Goal: Information Seeking & Learning: Learn about a topic

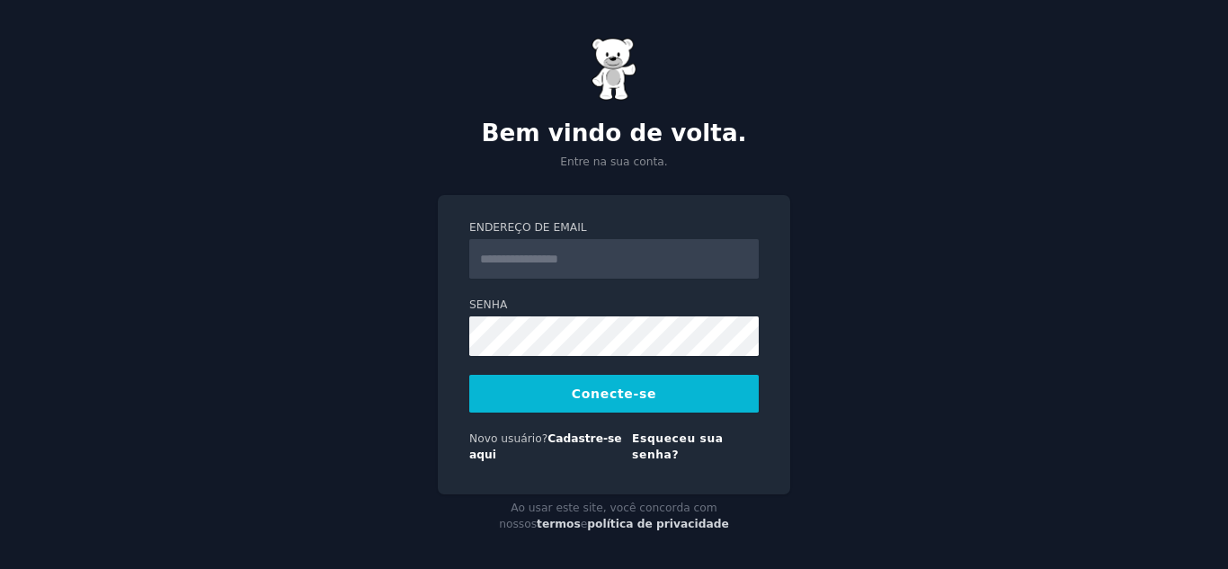
drag, startPoint x: 0, startPoint y: 0, endPoint x: 522, endPoint y: 266, distance: 586.3
click at [522, 266] on input "Endereço de email" at bounding box center [614, 259] width 290 height 40
type input "**********"
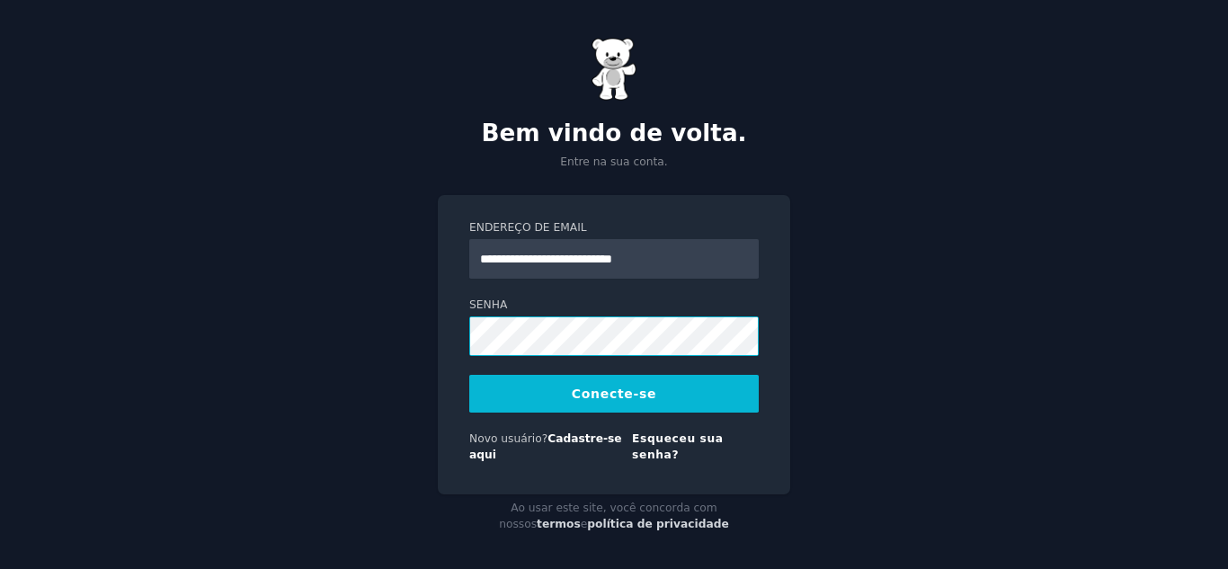
click at [469, 375] on button "Conecte-se" at bounding box center [614, 394] width 290 height 38
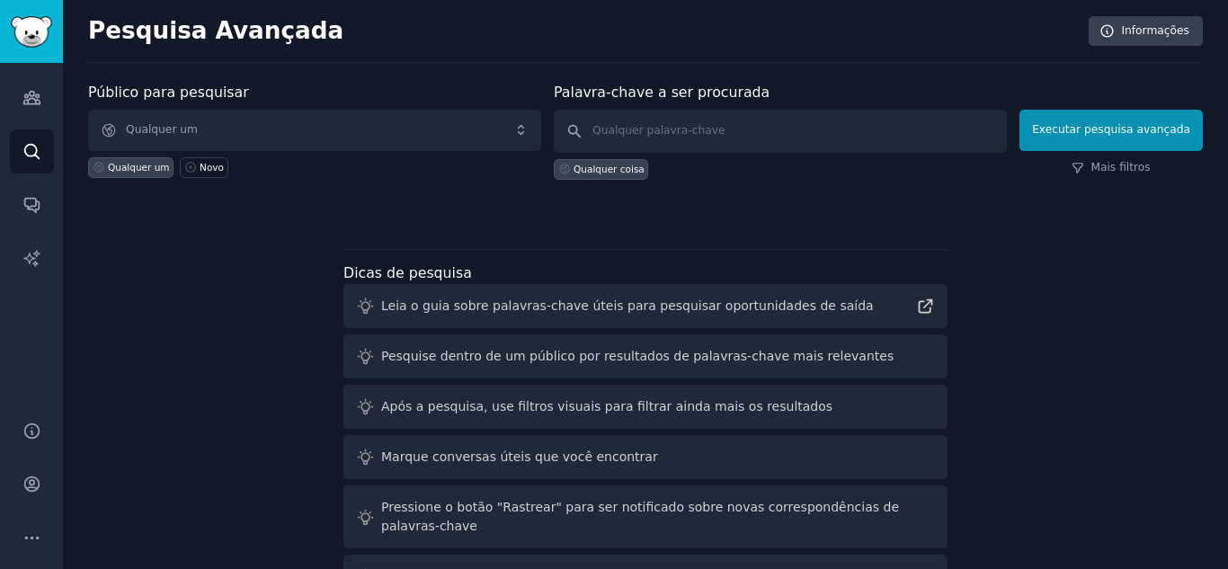
click at [137, 331] on div "Público para pesquisar Qualquer um Qualquer um Novo Palavra-chave a ser procura…" at bounding box center [645, 344] width 1115 height 524
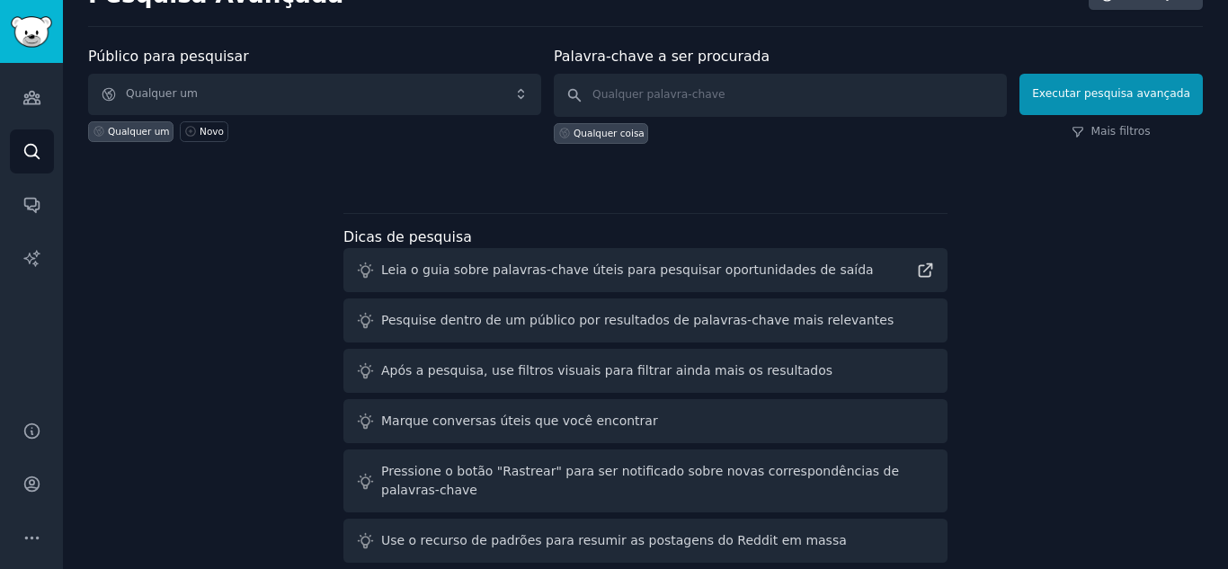
scroll to position [42, 0]
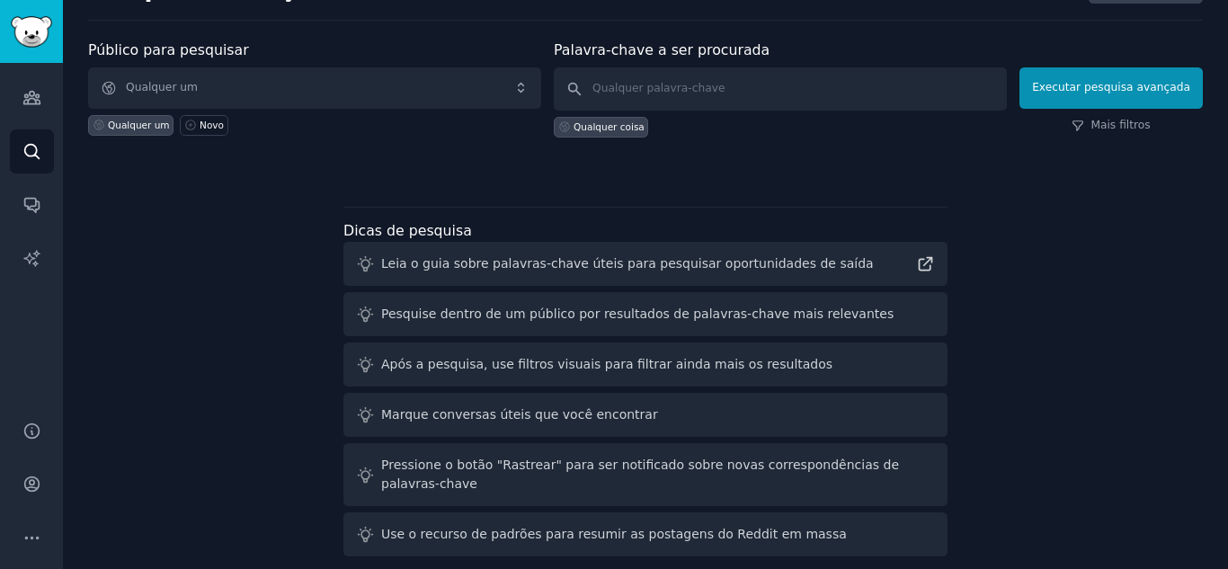
click at [368, 129] on div "Qualquer um Novo" at bounding box center [314, 122] width 453 height 27
click at [267, 235] on div "Público para pesquisar Qualquer um Qualquer um Novo Palavra-chave a ser procura…" at bounding box center [645, 302] width 1115 height 524
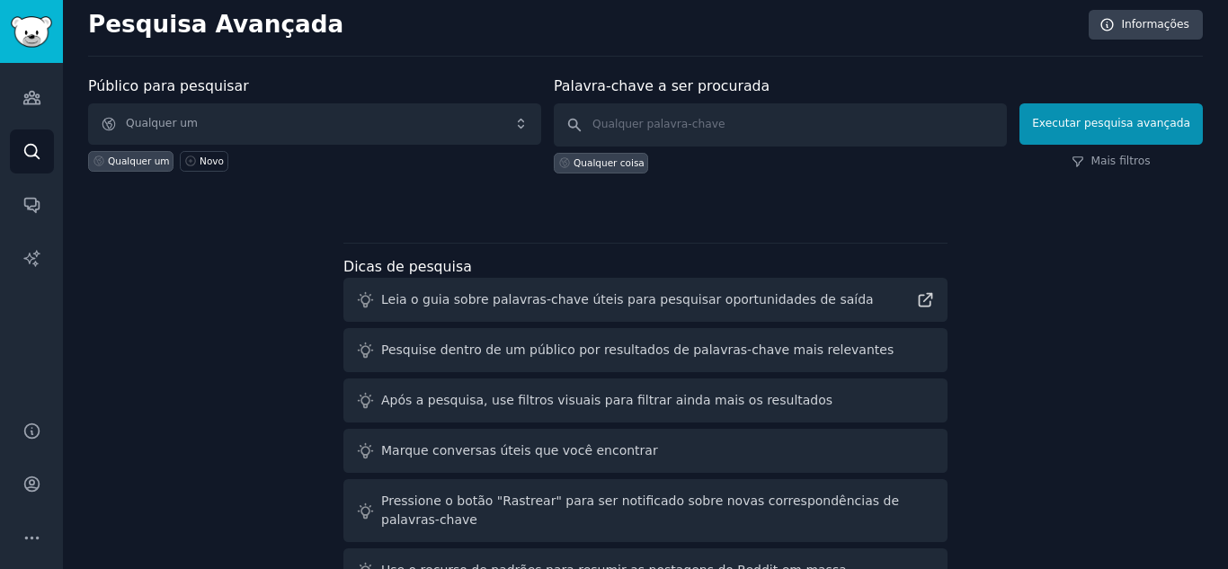
scroll to position [0, 0]
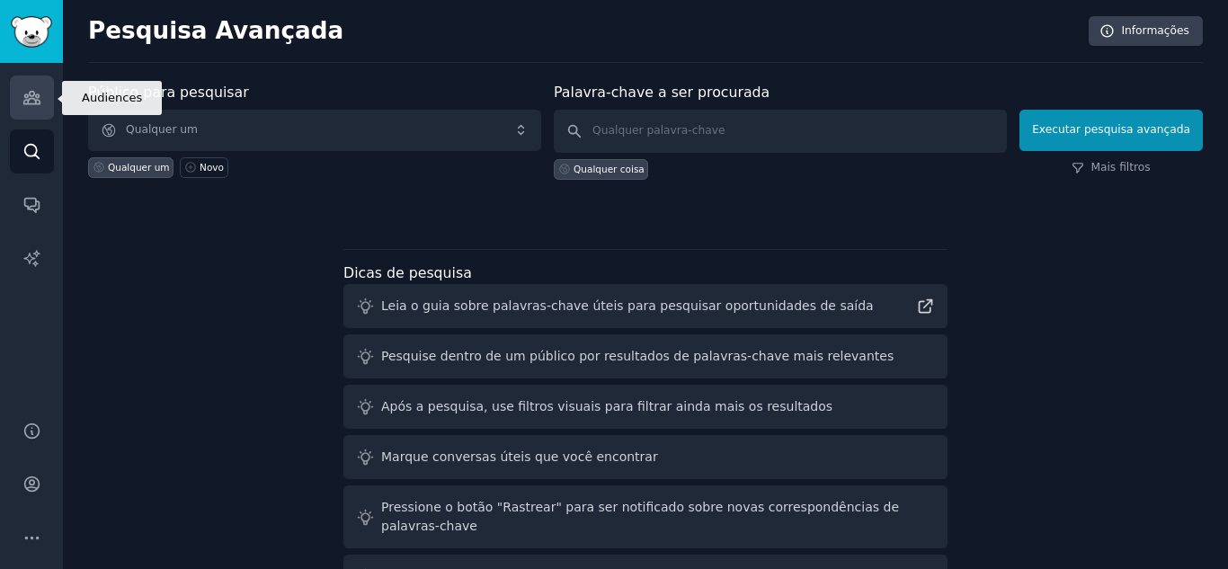
click at [31, 100] on icon "Barra lateral" at bounding box center [31, 97] width 19 height 19
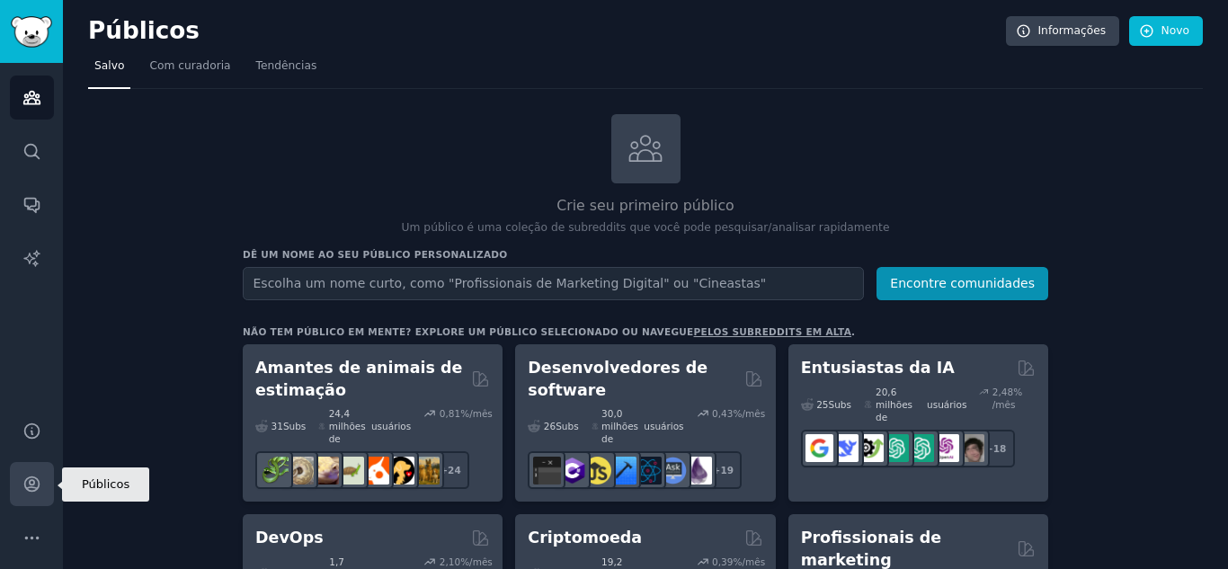
click at [30, 477] on icon "Barra lateral" at bounding box center [31, 484] width 14 height 14
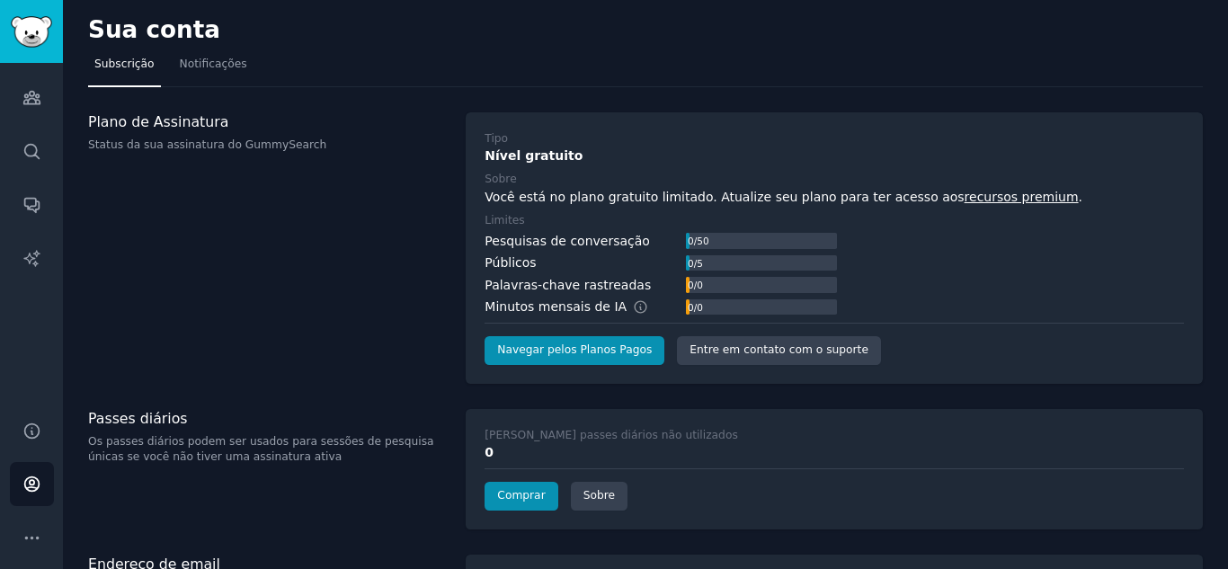
scroll to position [67, 0]
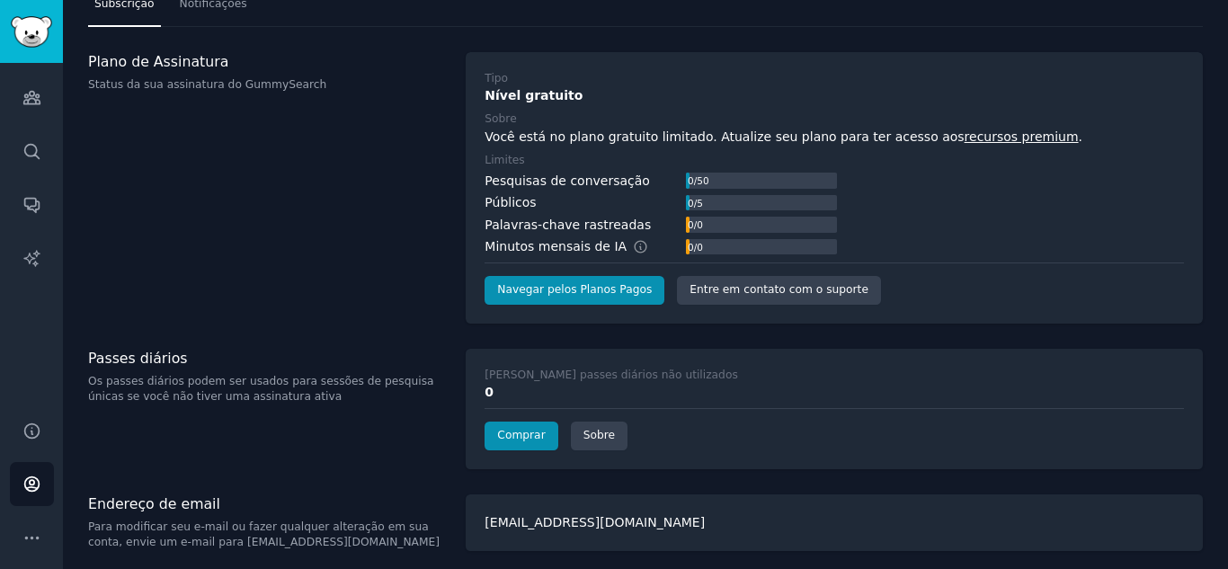
click at [122, 302] on div "Plano de Assinatura Status da sua assinatura do GummySearch" at bounding box center [267, 188] width 359 height 272
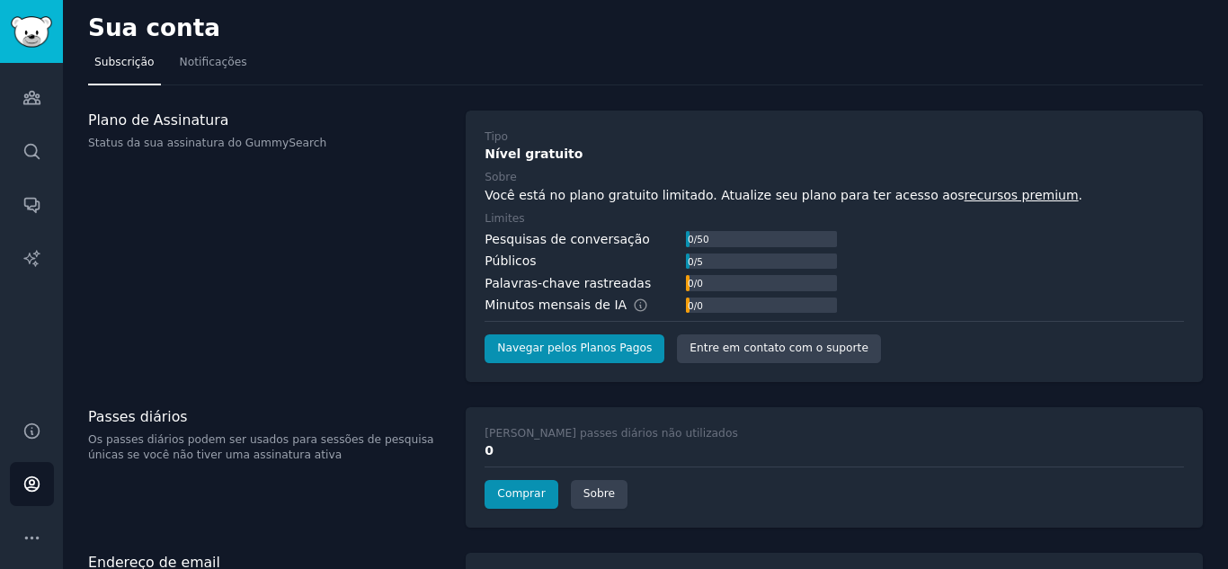
scroll to position [0, 0]
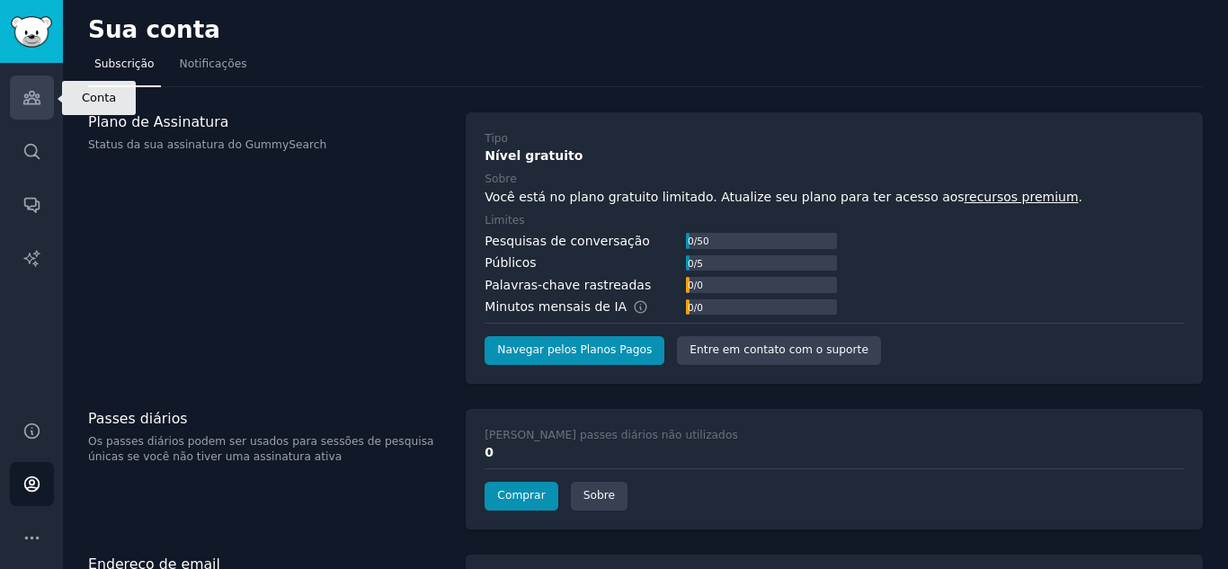
click at [28, 102] on icon "Barra lateral" at bounding box center [31, 98] width 16 height 13
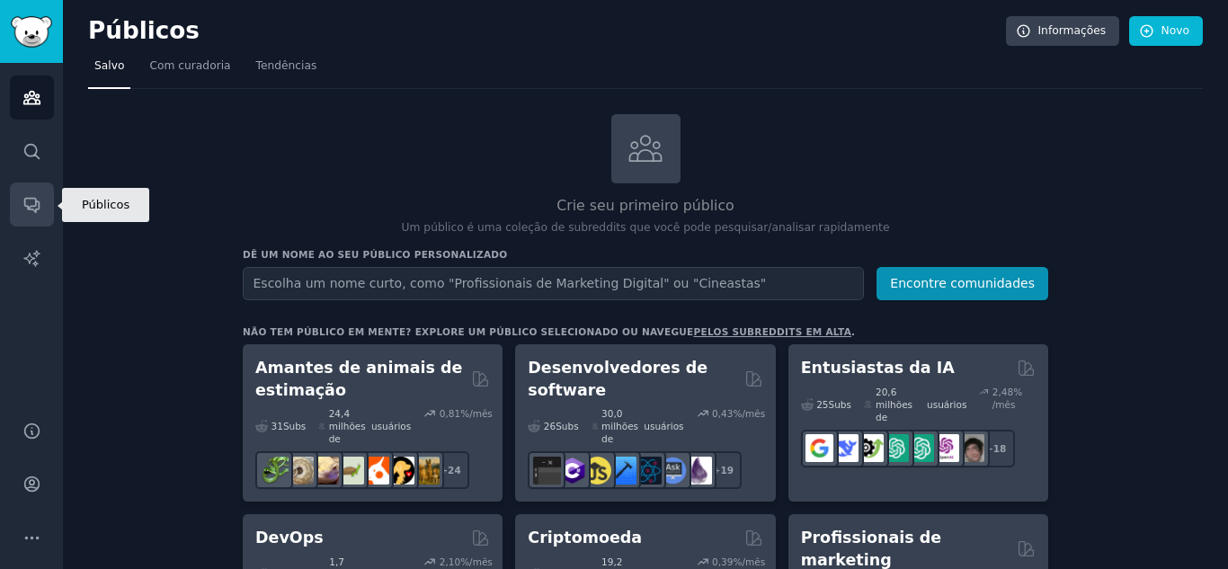
click at [29, 195] on icon "Barra lateral" at bounding box center [31, 204] width 19 height 19
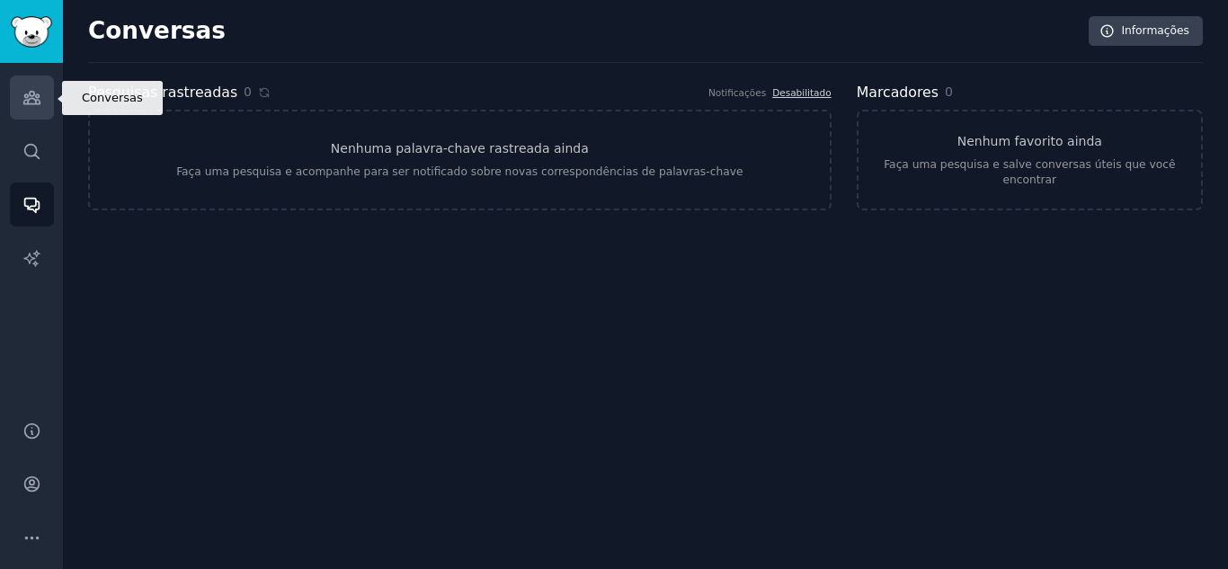
click at [35, 99] on icon "Barra lateral" at bounding box center [31, 97] width 19 height 19
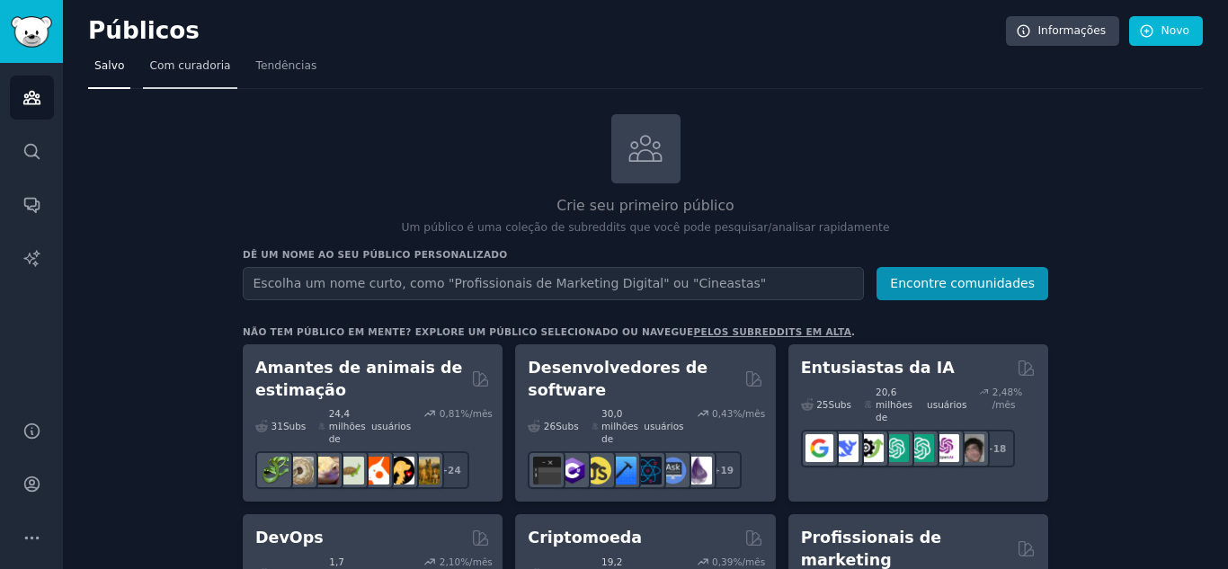
click at [187, 63] on font "Com curadoria" at bounding box center [189, 65] width 81 height 13
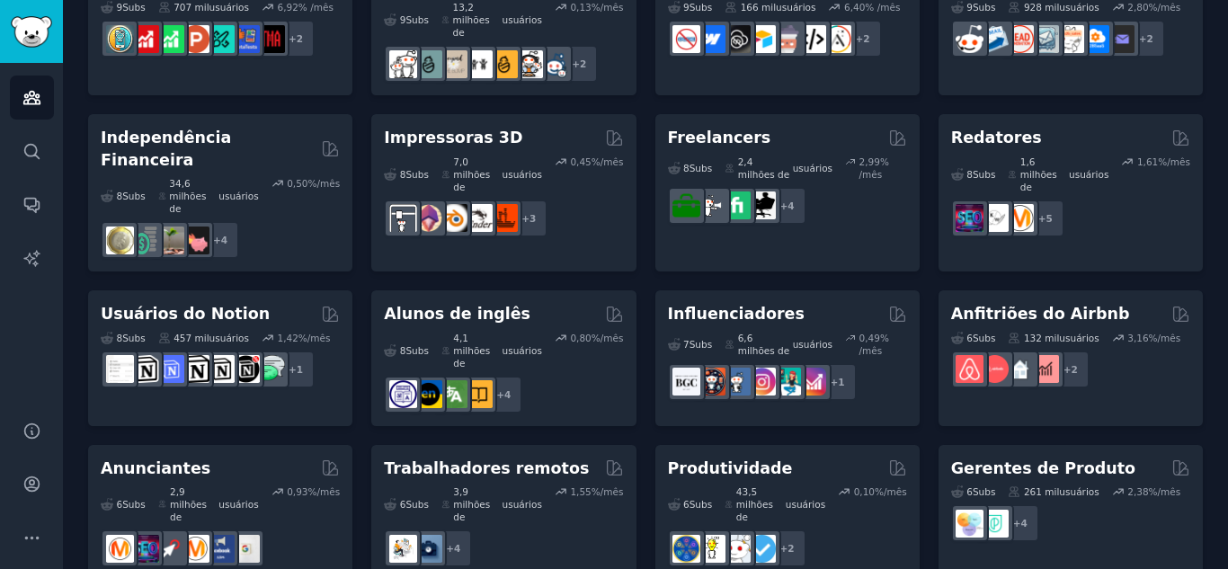
scroll to position [1027, 0]
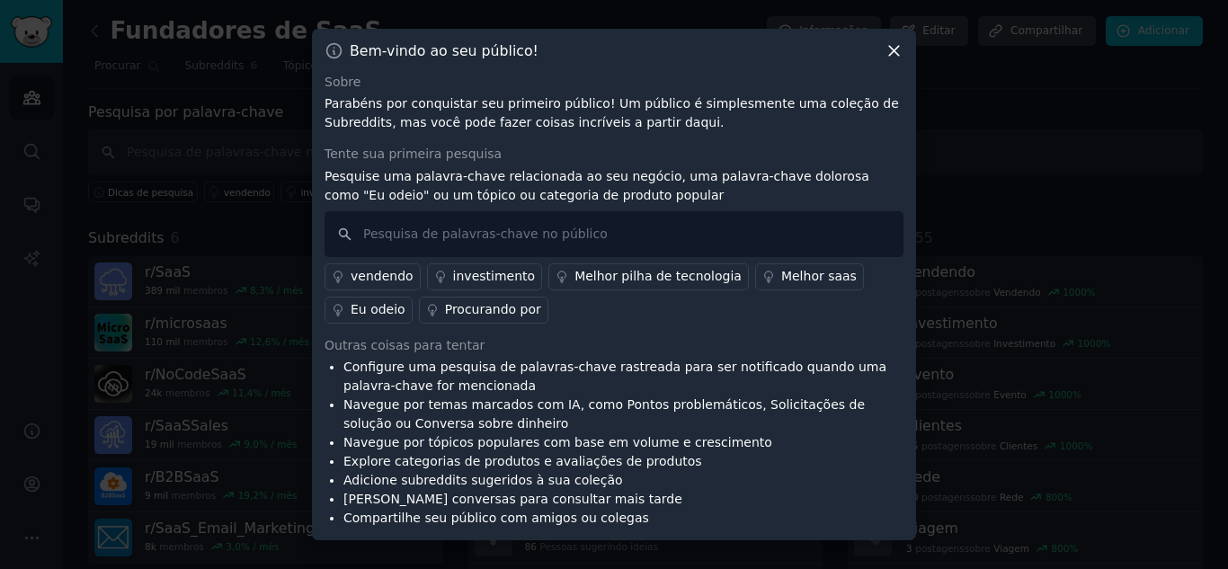
click at [518, 377] on li "Configure uma pesquisa de palavras-chave rastreada para ser notificado quando u…" at bounding box center [623, 377] width 560 height 38
click at [781, 282] on font "Melhor saas" at bounding box center [819, 276] width 76 height 14
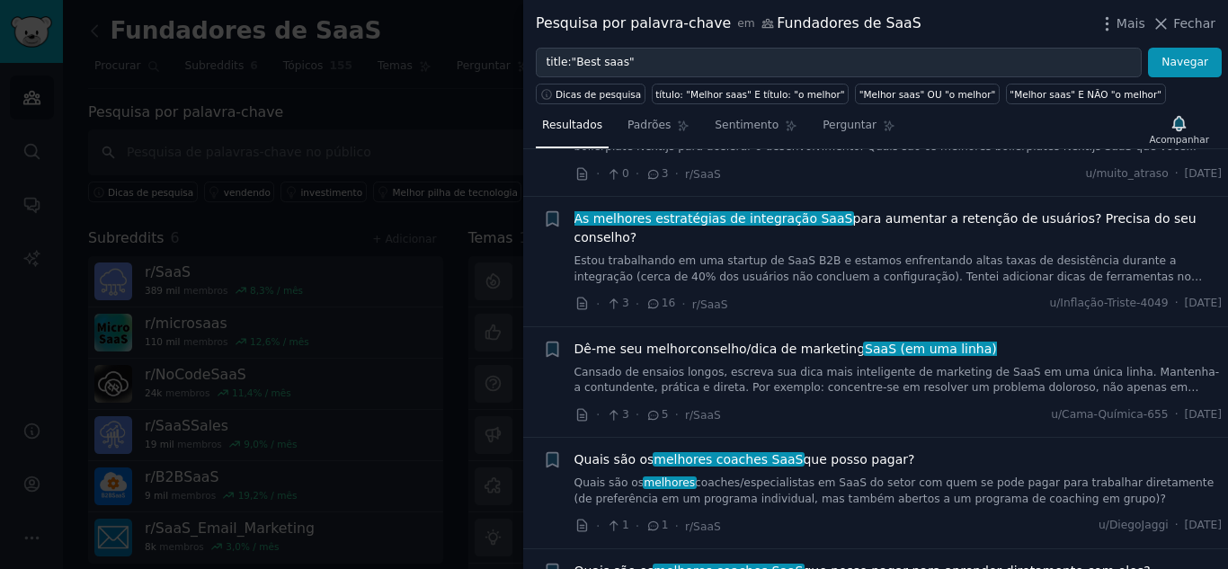
scroll to position [494, 0]
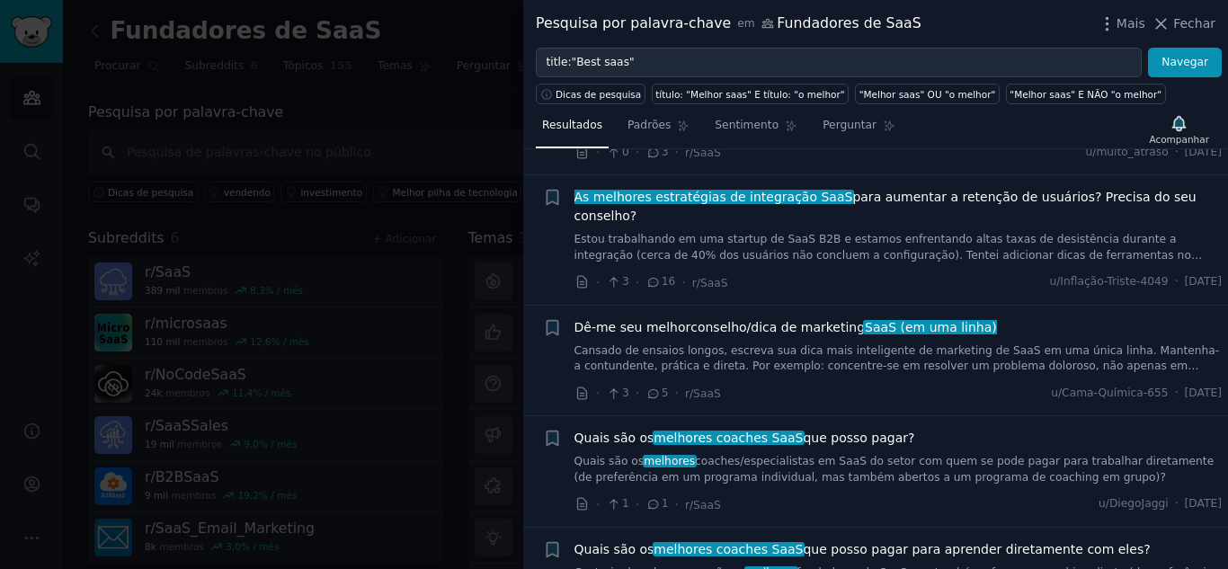
click at [359, 111] on div at bounding box center [614, 284] width 1228 height 569
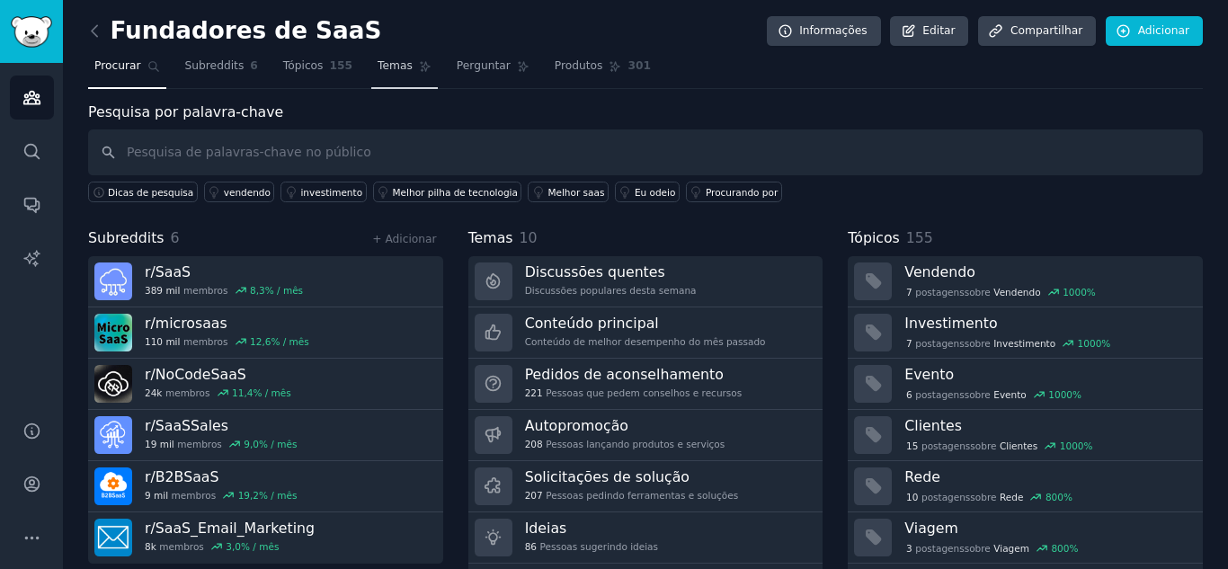
click at [388, 74] on span "Temas" at bounding box center [395, 66] width 35 height 16
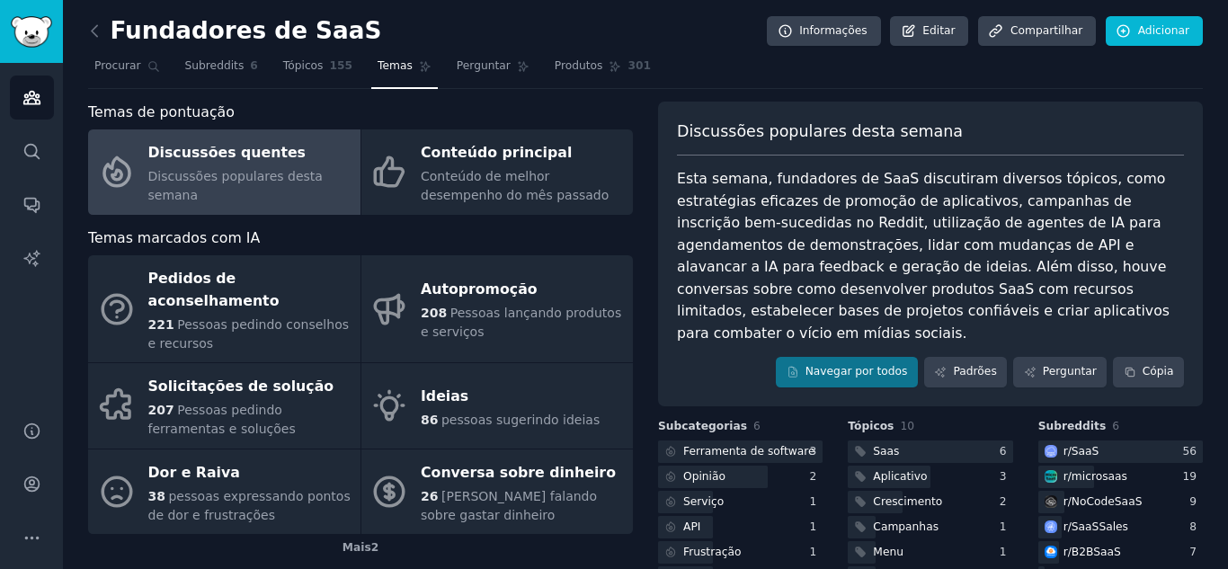
scroll to position [36, 0]
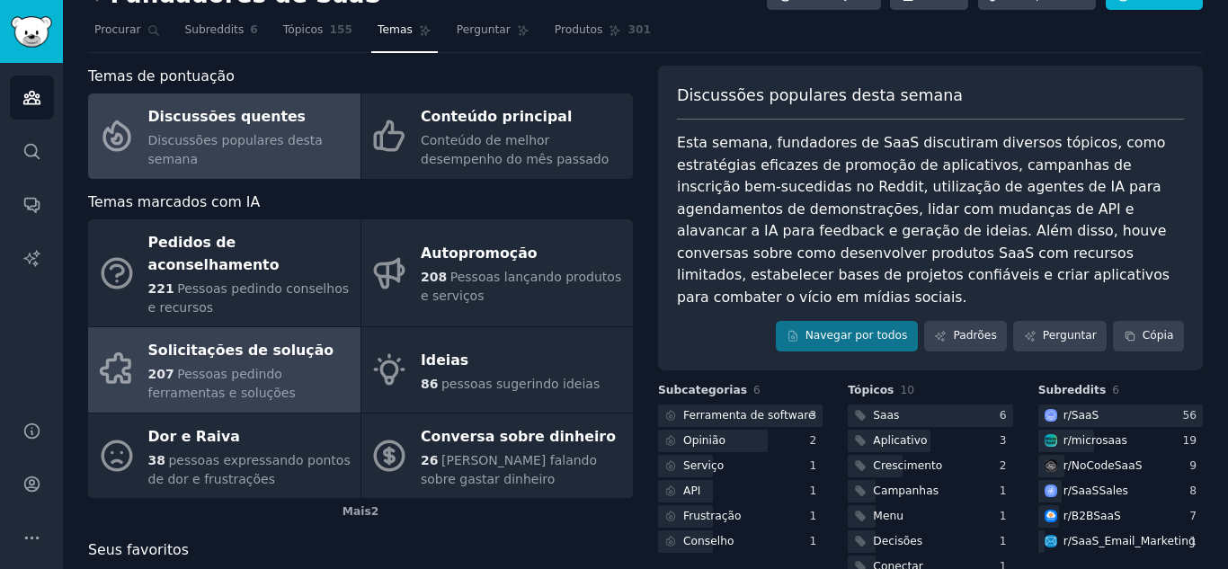
click at [236, 367] on font "Pessoas pedindo ferramentas e soluções" at bounding box center [221, 383] width 147 height 33
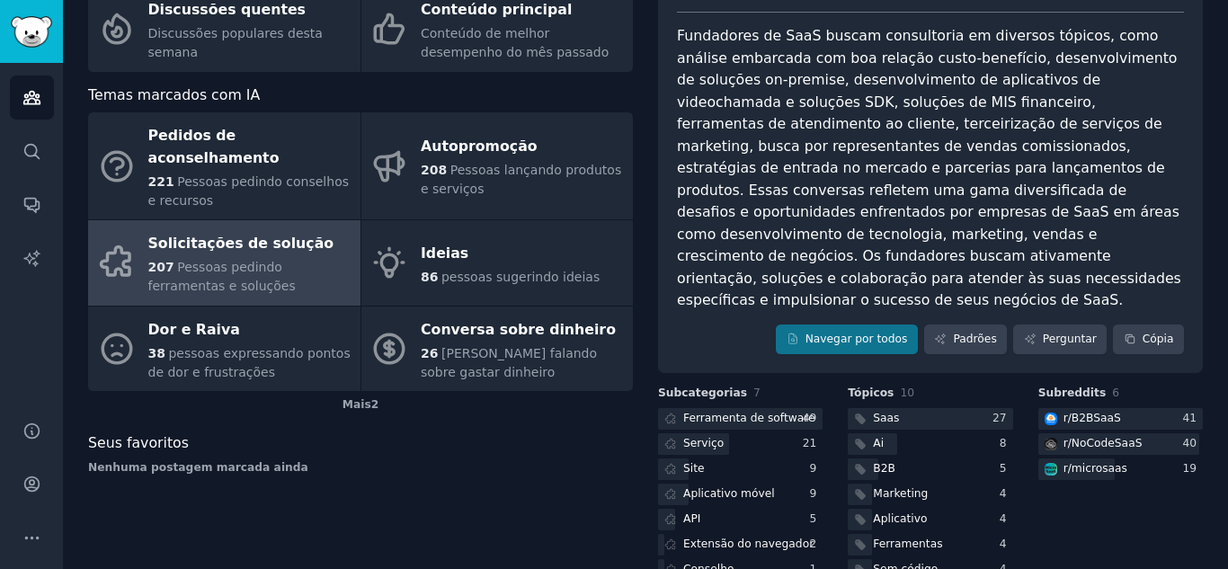
scroll to position [215, 0]
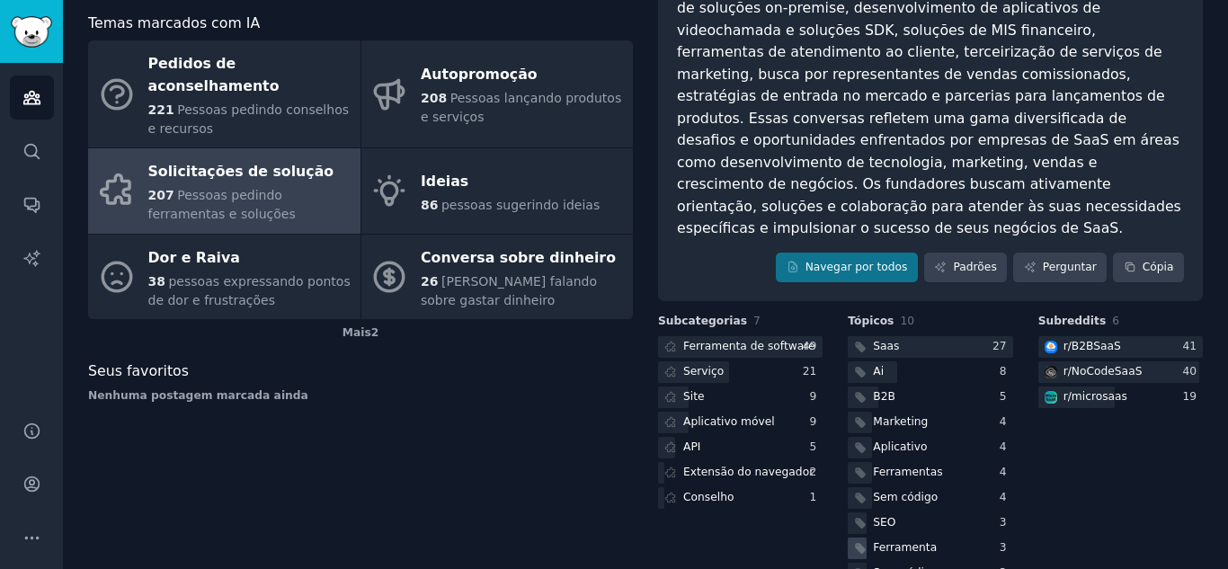
click at [924, 541] on font "Ferramenta" at bounding box center [905, 547] width 64 height 13
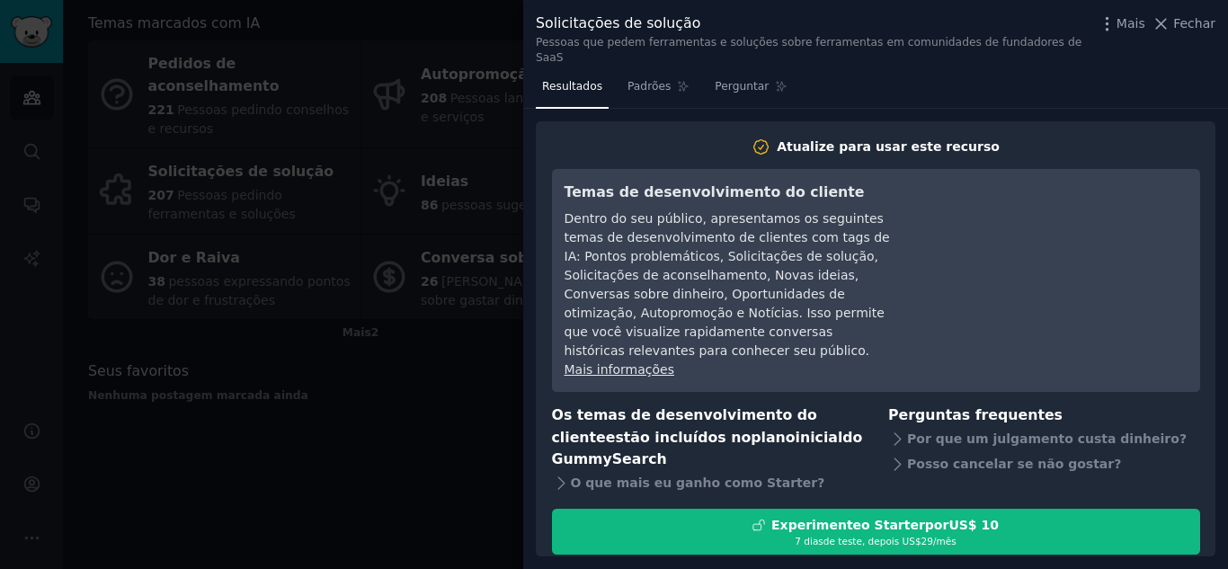
click at [373, 390] on div at bounding box center [614, 284] width 1228 height 569
